Goal: Task Accomplishment & Management: Manage account settings

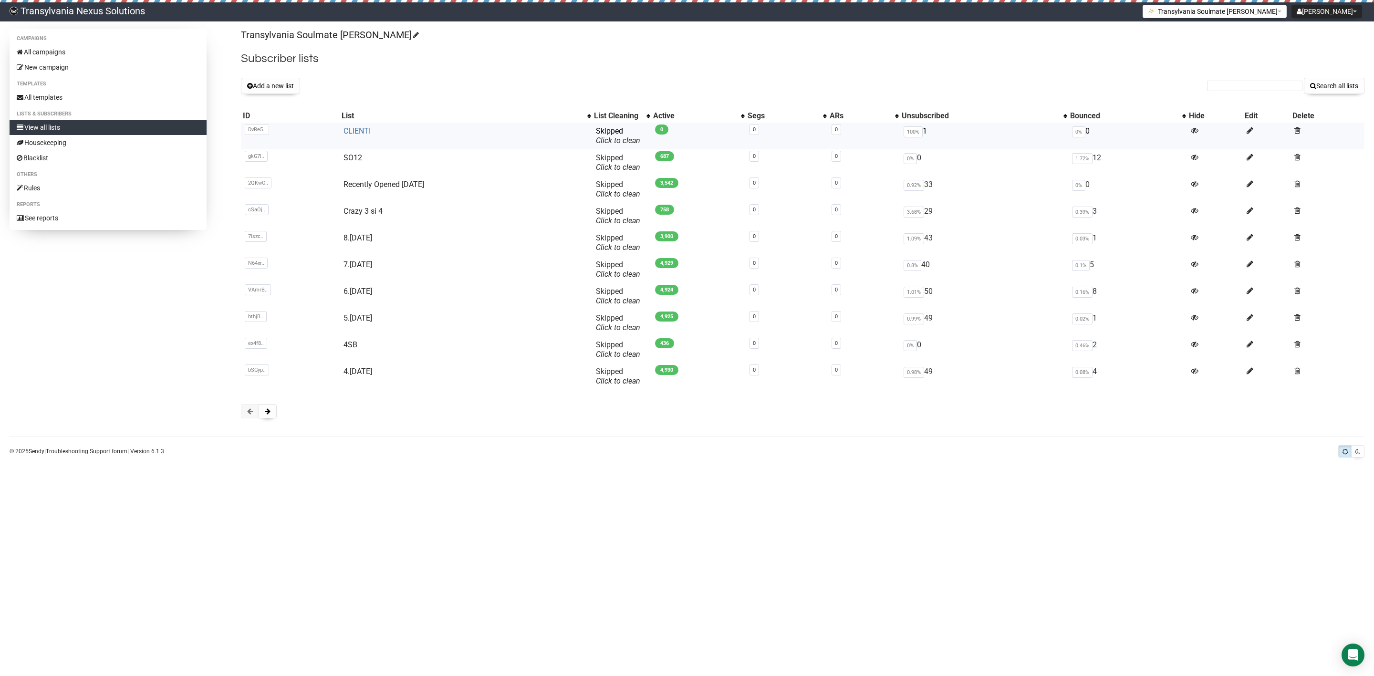
click at [355, 128] on link "CLIENTI" at bounding box center [357, 130] width 27 height 9
type input "nadine180@gmx.de"
click at [1346, 89] on button "Search all lists" at bounding box center [1334, 86] width 61 height 16
click at [262, 90] on button "Add a new list" at bounding box center [270, 86] width 59 height 16
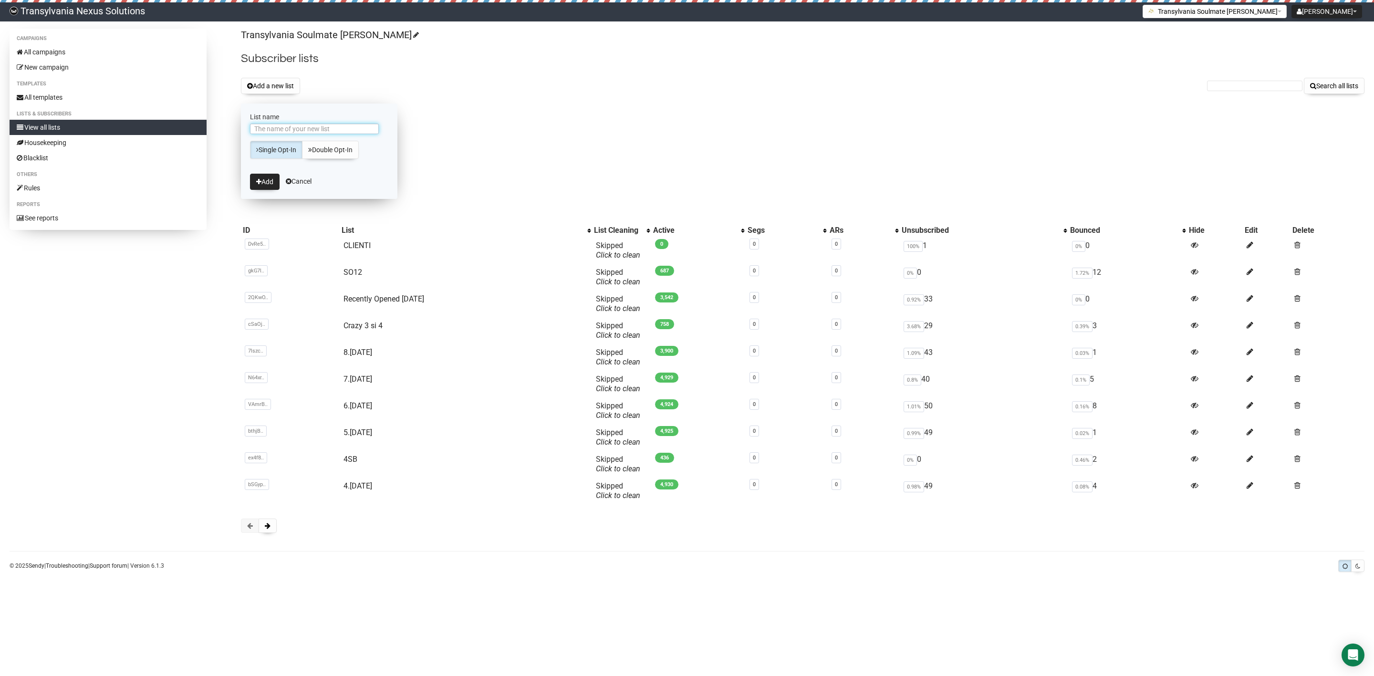
click at [314, 132] on input "List name" at bounding box center [314, 129] width 129 height 10
type input "Abandoned Checkout"
click at [268, 182] on button "Add" at bounding box center [265, 182] width 30 height 16
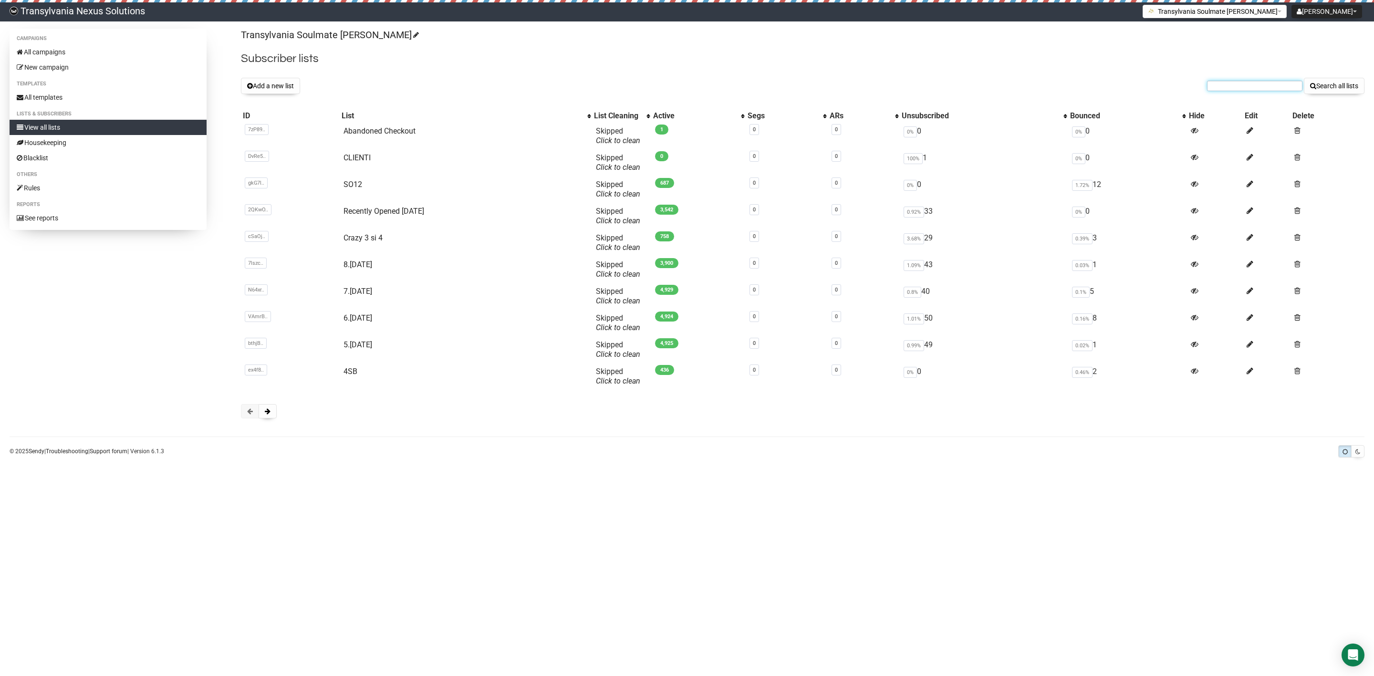
click at [1243, 91] on input "text" at bounding box center [1254, 86] width 95 height 10
paste input "nadine180@gmx.de"
type input "nadine180@gmx.de"
click at [1336, 99] on div "Transylvania Soulmate Decoder Subscriber lists Add a new list nadine180@gmx.de …" at bounding box center [803, 228] width 1124 height 399
click at [1333, 94] on button "Search all lists" at bounding box center [1334, 86] width 61 height 16
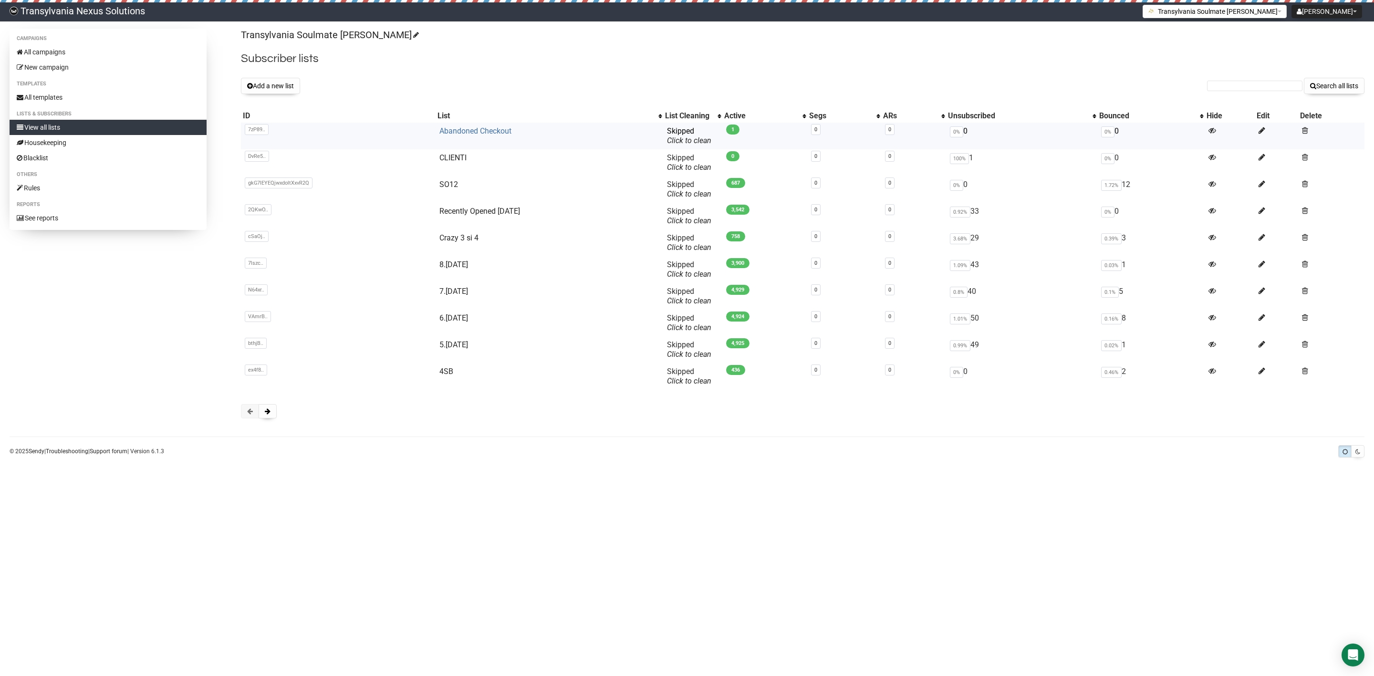
click at [468, 131] on link "Abandoned Checkout" at bounding box center [475, 130] width 72 height 9
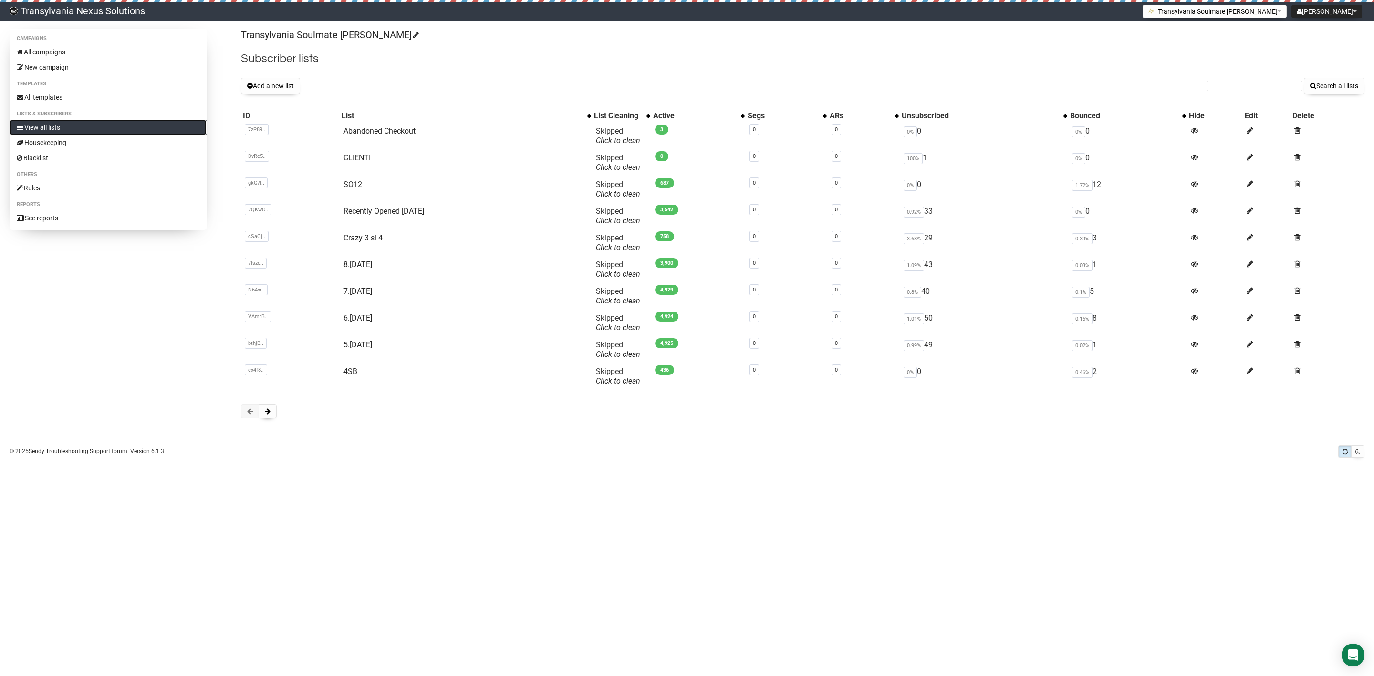
click at [57, 132] on link "View all lists" at bounding box center [108, 127] width 197 height 15
click at [371, 135] on link "Abandoned Checkout" at bounding box center [380, 130] width 72 height 9
click at [1242, 84] on input "text" at bounding box center [1254, 86] width 95 height 10
paste input "luft.irene84@gmail.com"
type input "luft.irene84@gmail.com"
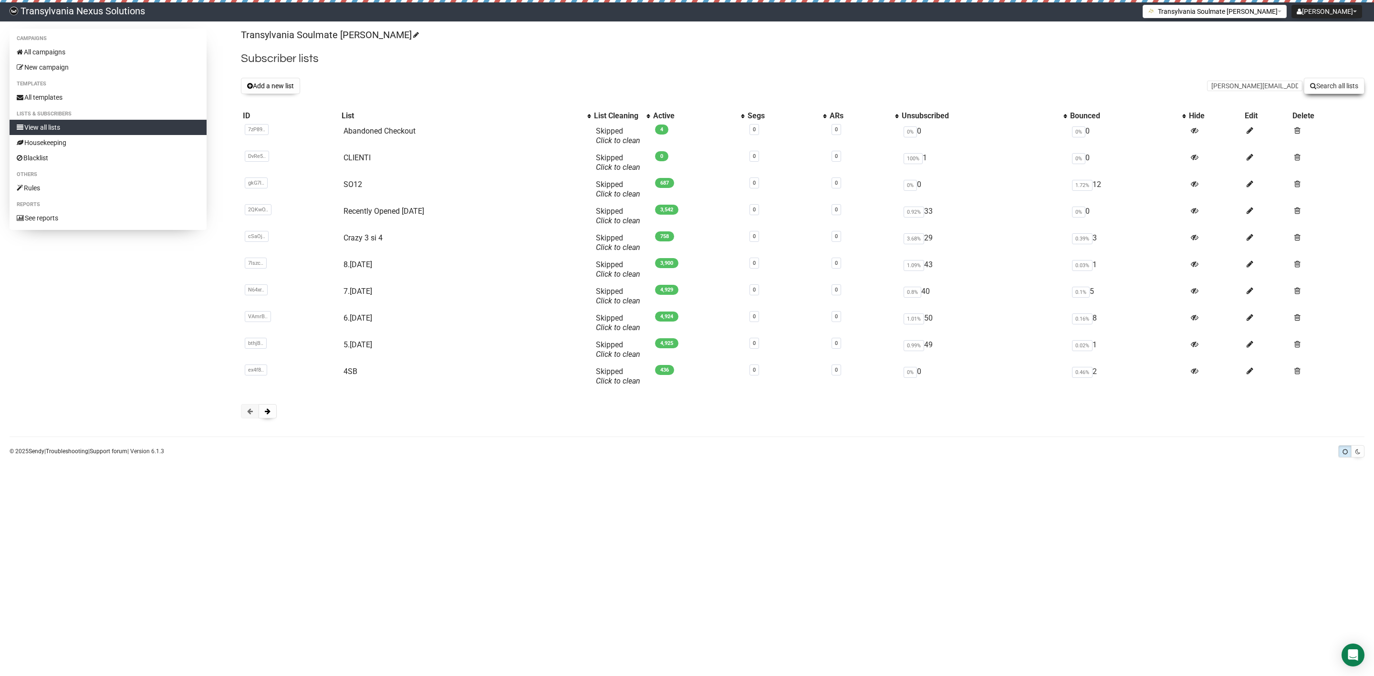
click at [1338, 85] on button "Search all lists" at bounding box center [1334, 86] width 61 height 16
type input "vanessa.tscharner@gmx.ch"
click at [1315, 88] on button "Search all lists" at bounding box center [1334, 86] width 61 height 16
click at [356, 159] on link "CLIENTI" at bounding box center [357, 157] width 27 height 9
click at [1221, 89] on input "text" at bounding box center [1254, 86] width 95 height 10
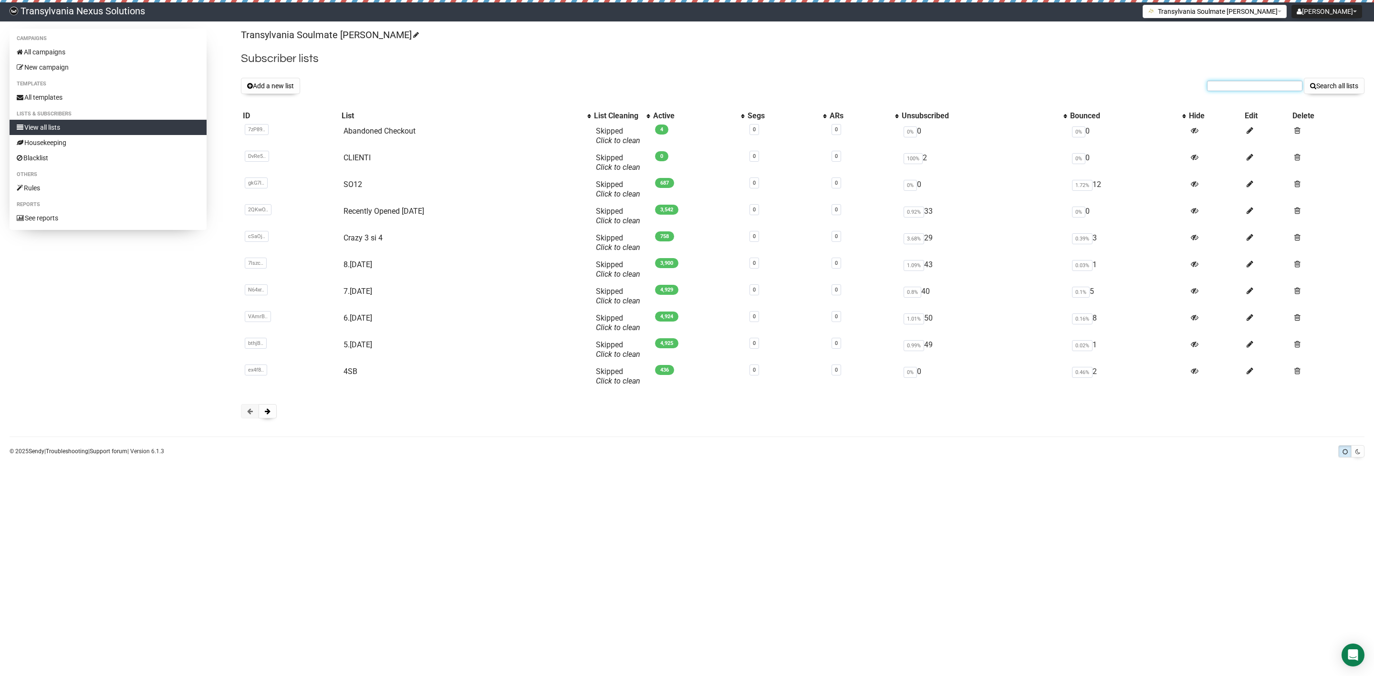
paste input "Alexanderkirsch90@outlook.com"
type input "Alexanderkirsch90@outlook.com"
click at [1332, 97] on div "Transylvania Soulmate Decoder Subscriber lists Add a new list Alexanderkirsch90…" at bounding box center [803, 228] width 1124 height 399
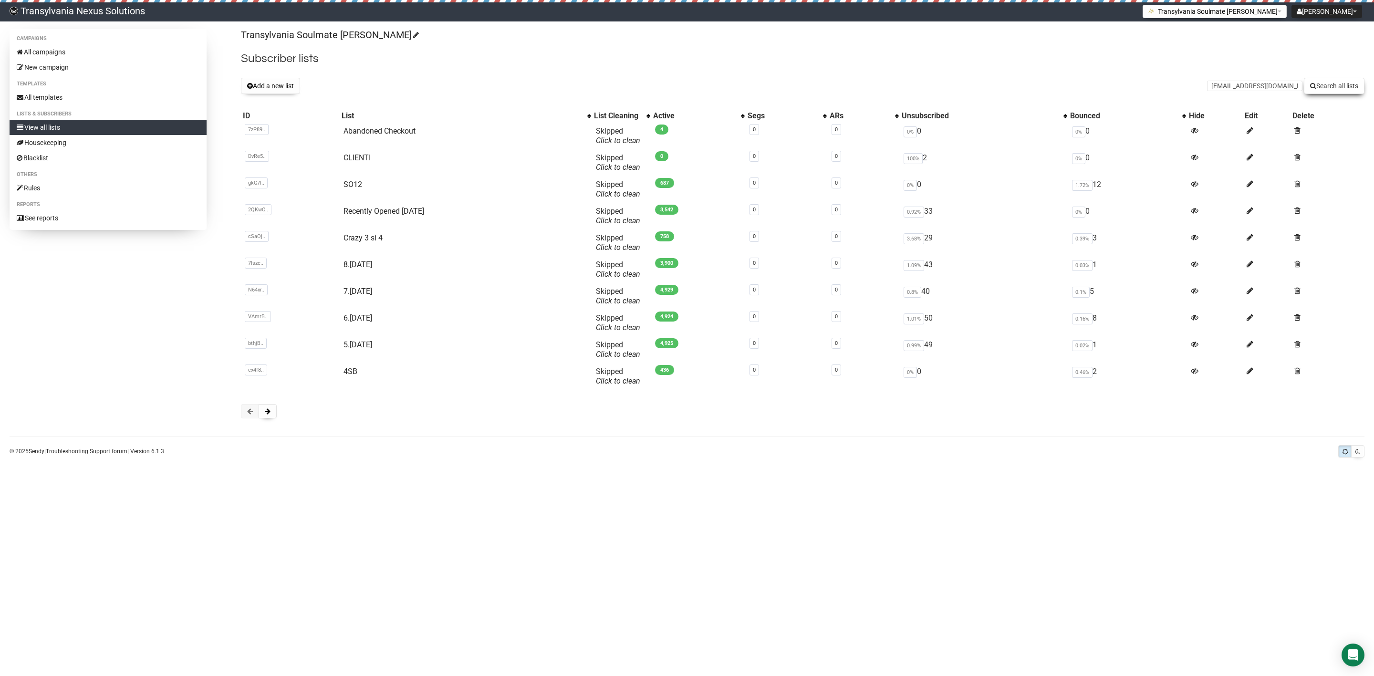
click at [1331, 90] on button "Search all lists" at bounding box center [1334, 86] width 61 height 16
click at [270, 82] on button "Add a new list" at bounding box center [270, 86] width 59 height 16
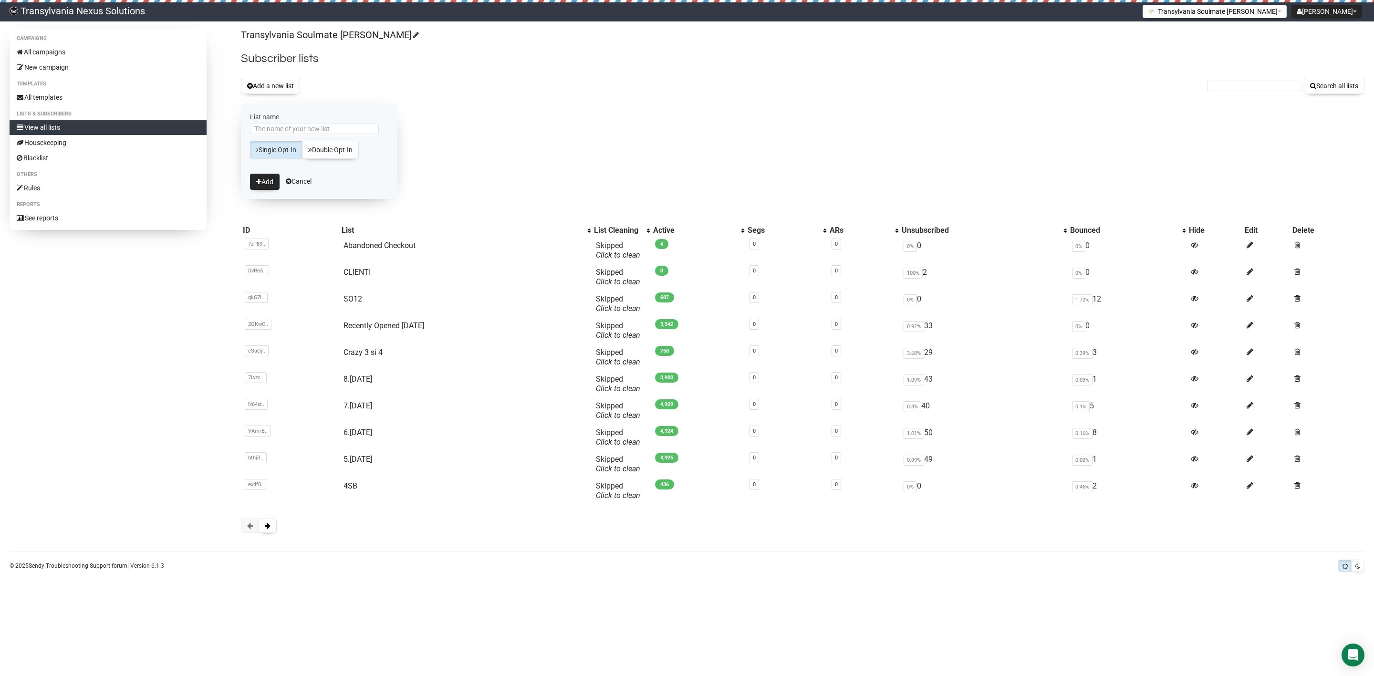
click at [397, 79] on div "Add a new list Search all lists" at bounding box center [803, 86] width 1124 height 16
drag, startPoint x: 304, startPoint y: 179, endPoint x: 298, endPoint y: 157, distance: 23.7
click at [304, 180] on link "Cancel" at bounding box center [299, 182] width 26 height 8
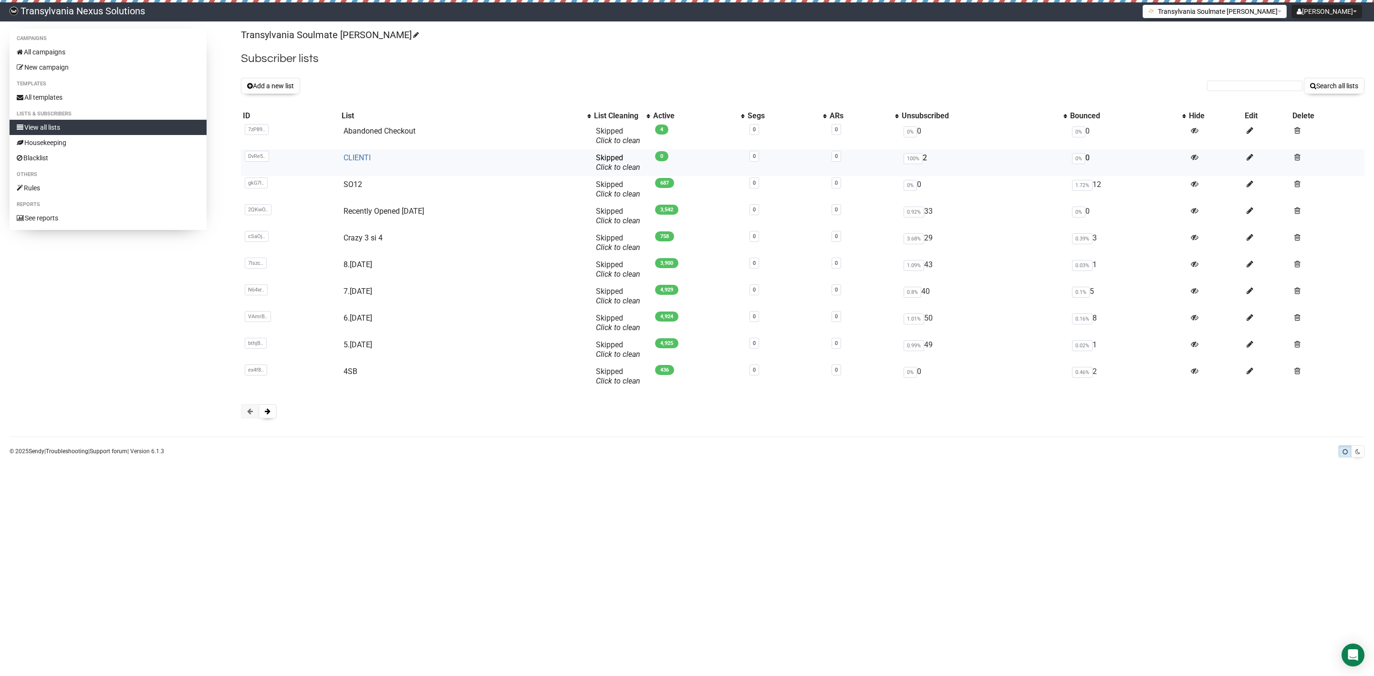
click at [354, 153] on link "CLIENTI" at bounding box center [357, 157] width 27 height 9
click at [1242, 82] on input "text" at bounding box center [1254, 86] width 95 height 10
paste input "[EMAIL_ADDRESS][DOMAIN_NAME]"
type input "[EMAIL_ADDRESS][DOMAIN_NAME]"
click at [1321, 88] on button "Search all lists" at bounding box center [1334, 86] width 61 height 16
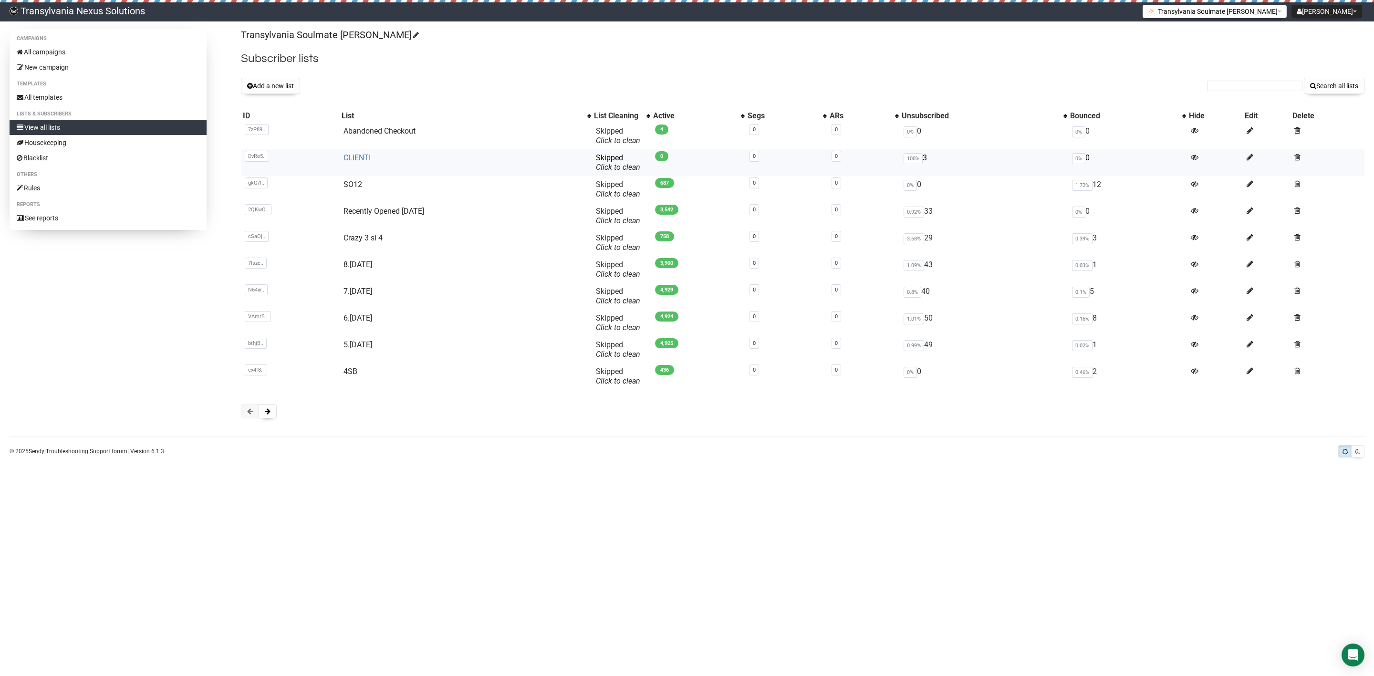
click at [357, 155] on link "CLIENTI" at bounding box center [357, 157] width 27 height 9
type input "butterfly1029@web.de"
click at [1349, 86] on button "Search all lists" at bounding box center [1334, 86] width 61 height 16
click at [350, 157] on link "CLIENTI" at bounding box center [357, 157] width 27 height 9
click at [45, 129] on link "View all lists" at bounding box center [108, 127] width 197 height 15
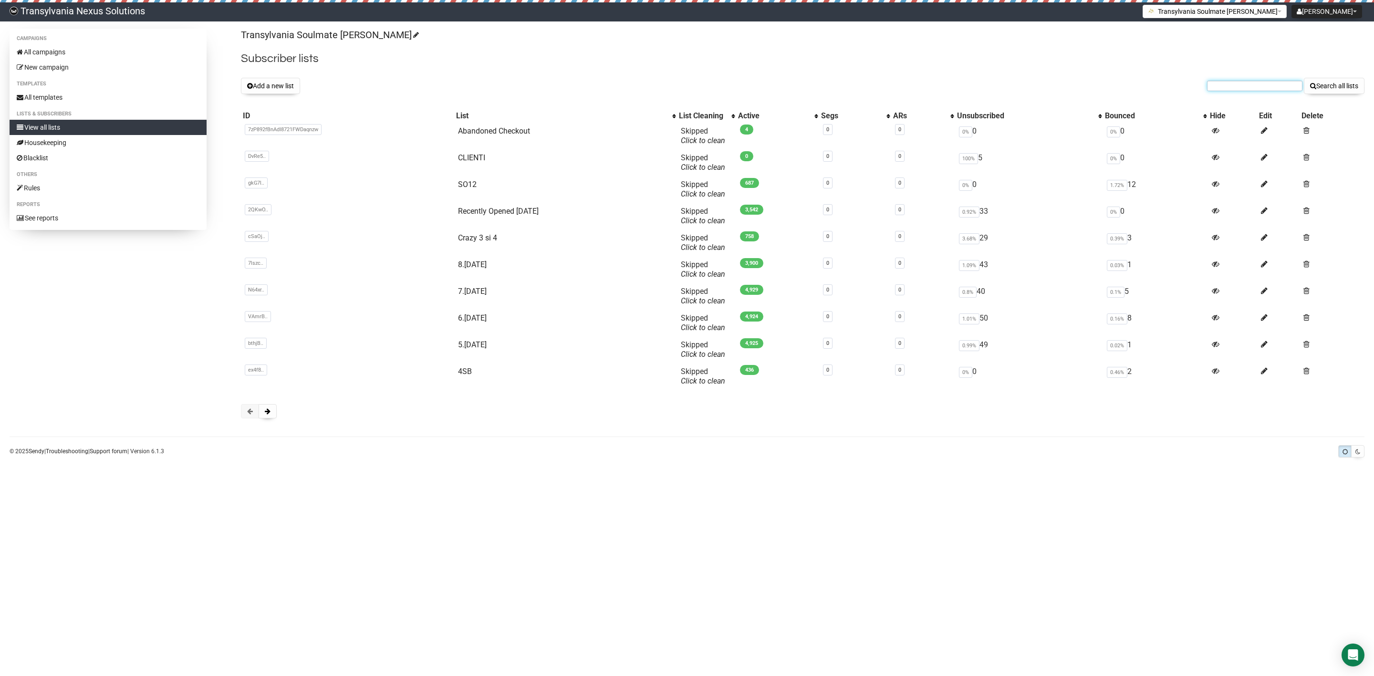
click at [1250, 89] on input "text" at bounding box center [1254, 86] width 95 height 10
paste input "Christianne.m@freenet.de"
type input "Christianne.m@freenet.de"
click at [1326, 90] on button "Search all lists" at bounding box center [1334, 86] width 61 height 16
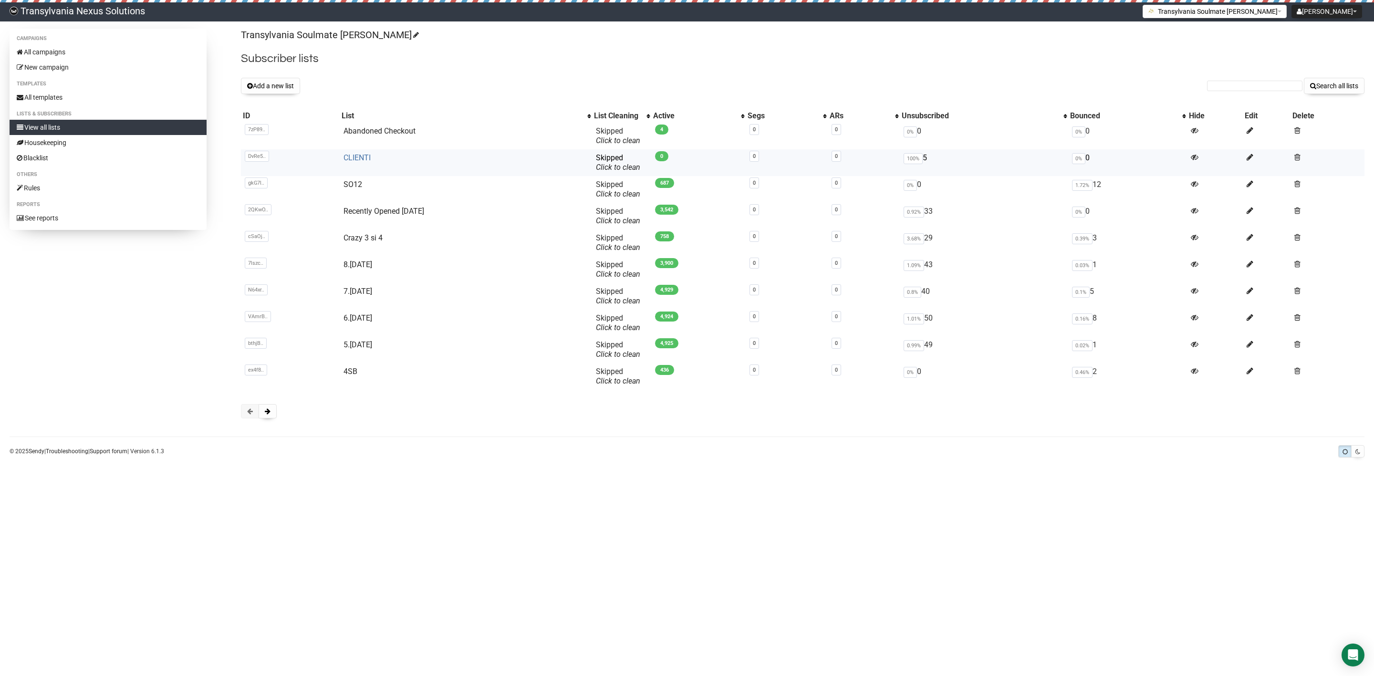
click at [344, 160] on link "CLIENTI" at bounding box center [357, 157] width 27 height 9
